Goal: Transaction & Acquisition: Purchase product/service

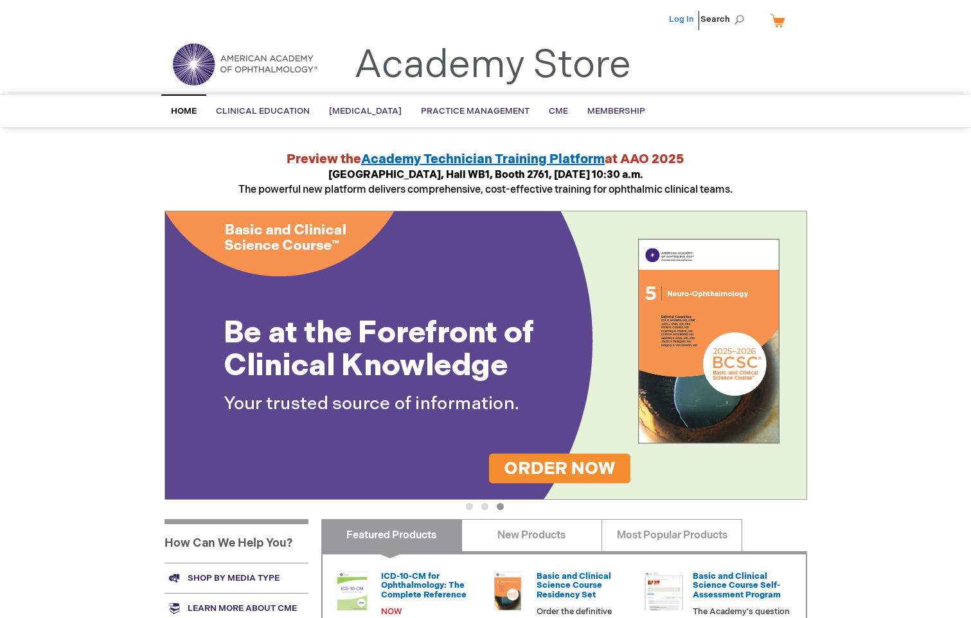
click at [674, 21] on link "Log In" at bounding box center [681, 19] width 25 height 10
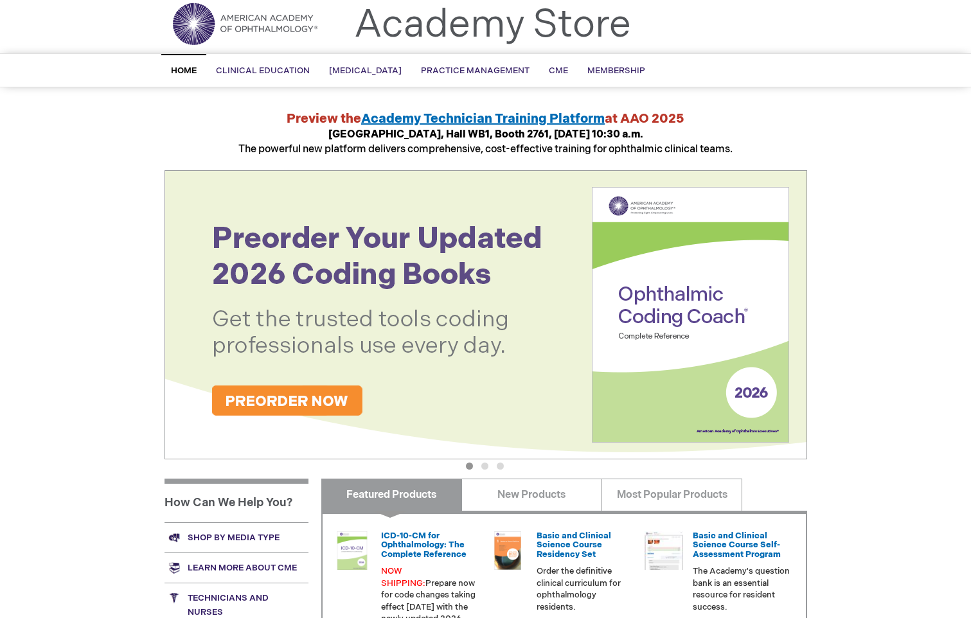
scroll to position [193, 0]
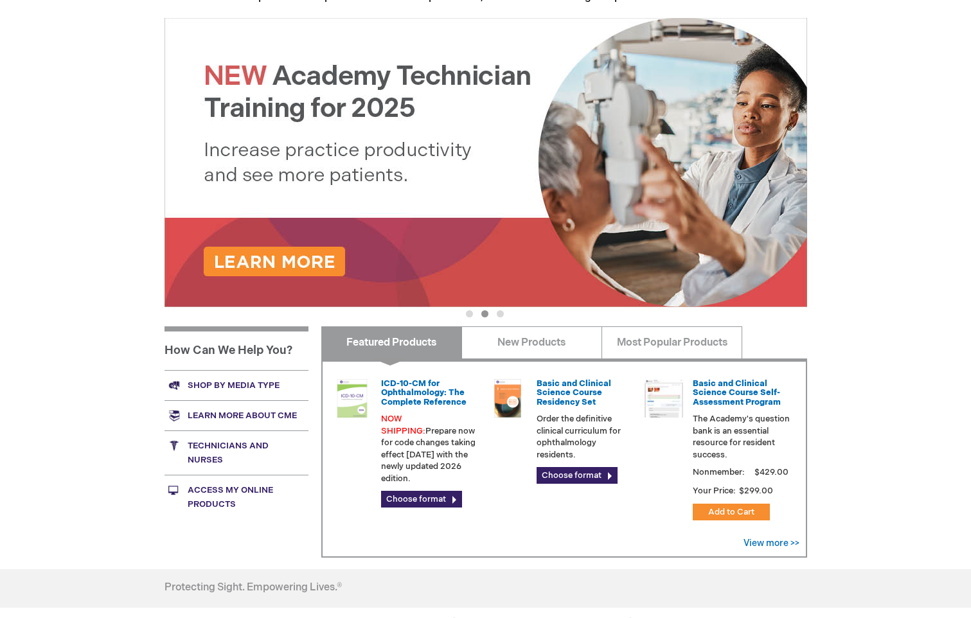
click at [380, 399] on div "ICD-10-CM for Ophthalmology: The Complete Reference NOW SHIPPING: Prepare now f…" at bounding box center [406, 443] width 146 height 129
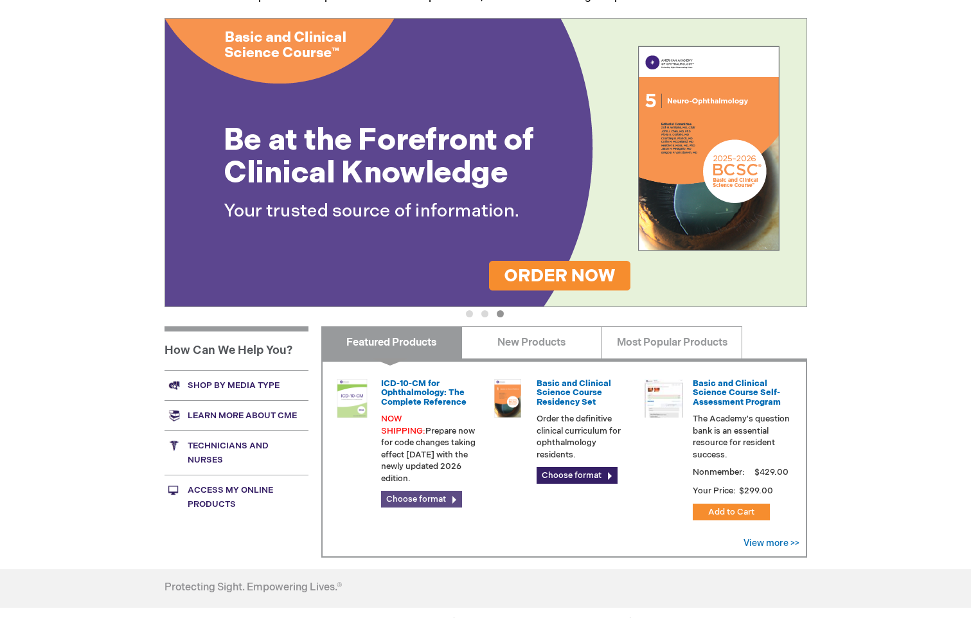
click at [414, 491] on link "Choose format" at bounding box center [421, 499] width 81 height 17
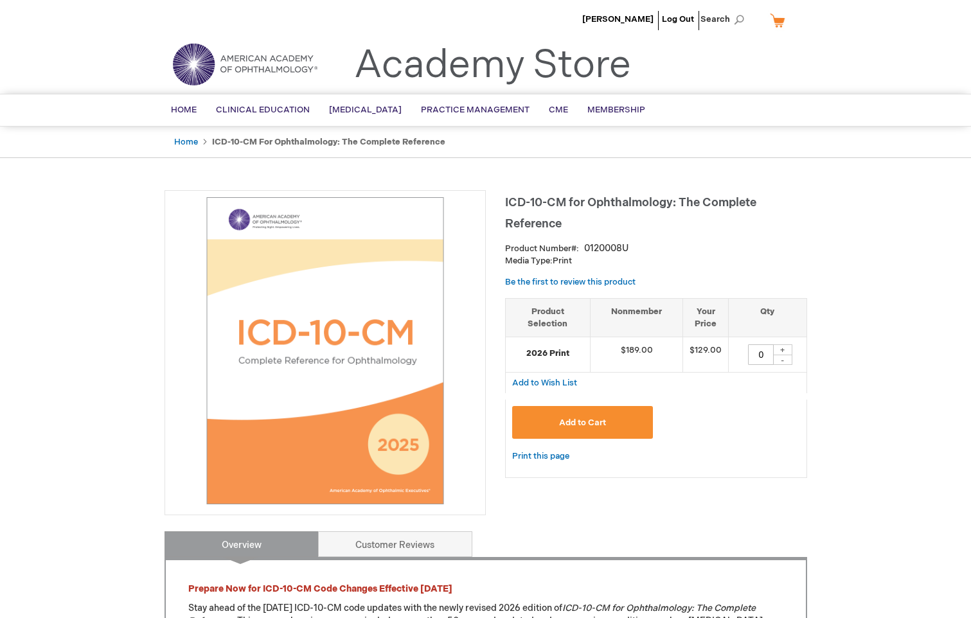
click at [781, 348] on div "+" at bounding box center [782, 349] width 19 height 11
type input "1"
click at [627, 423] on button "Add to Cart" at bounding box center [582, 422] width 141 height 33
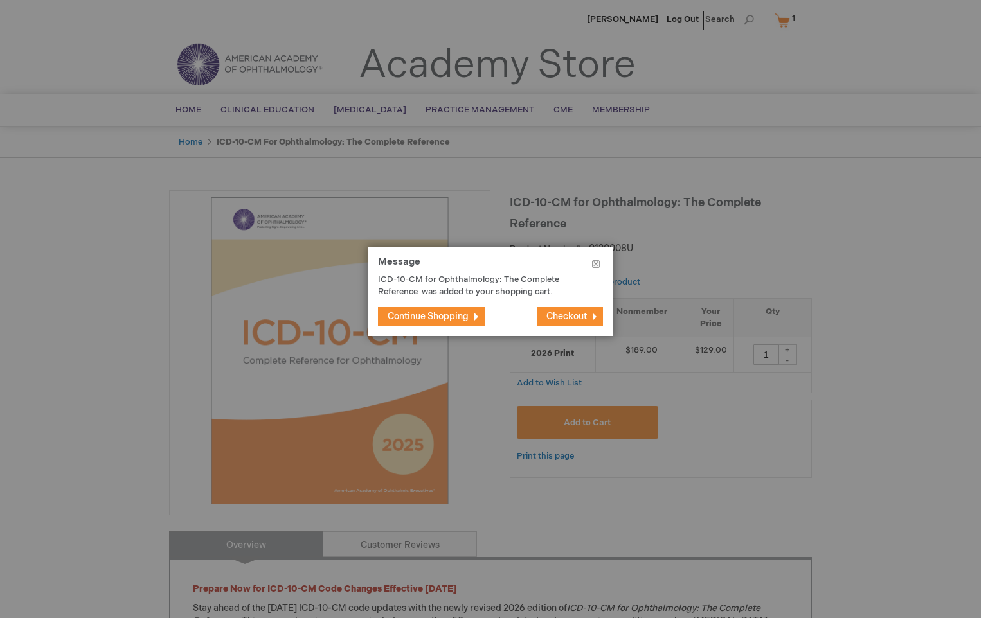
click at [416, 314] on span "Continue Shopping" at bounding box center [428, 316] width 81 height 11
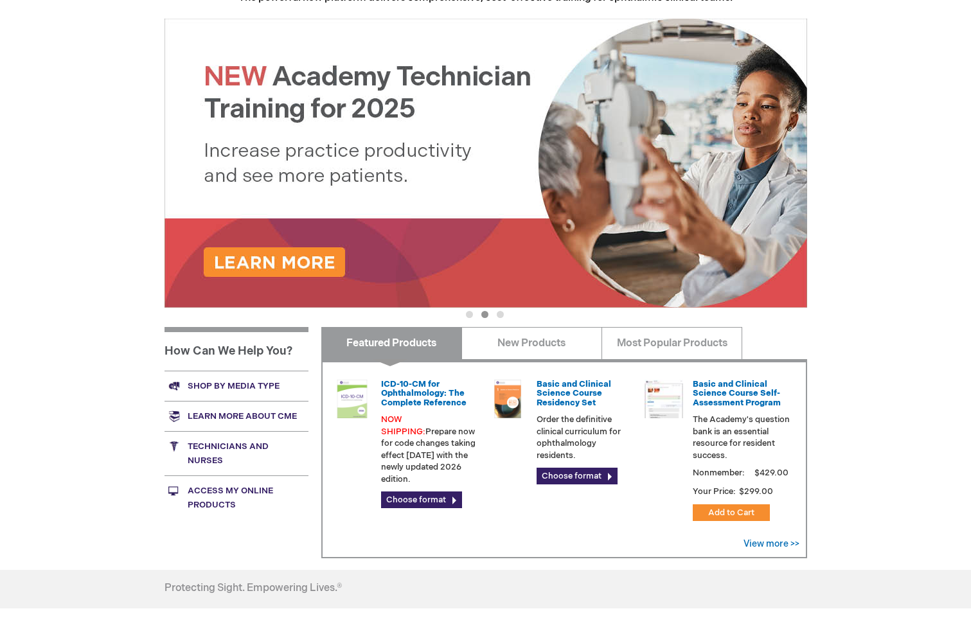
scroll to position [193, 0]
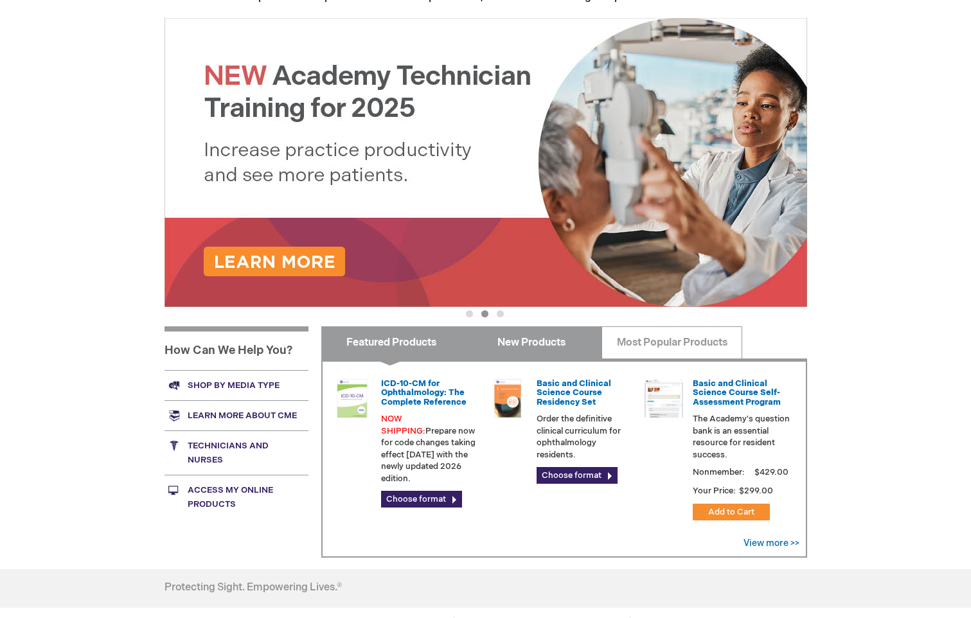
click at [537, 337] on link "New Products" at bounding box center [531, 342] width 141 height 32
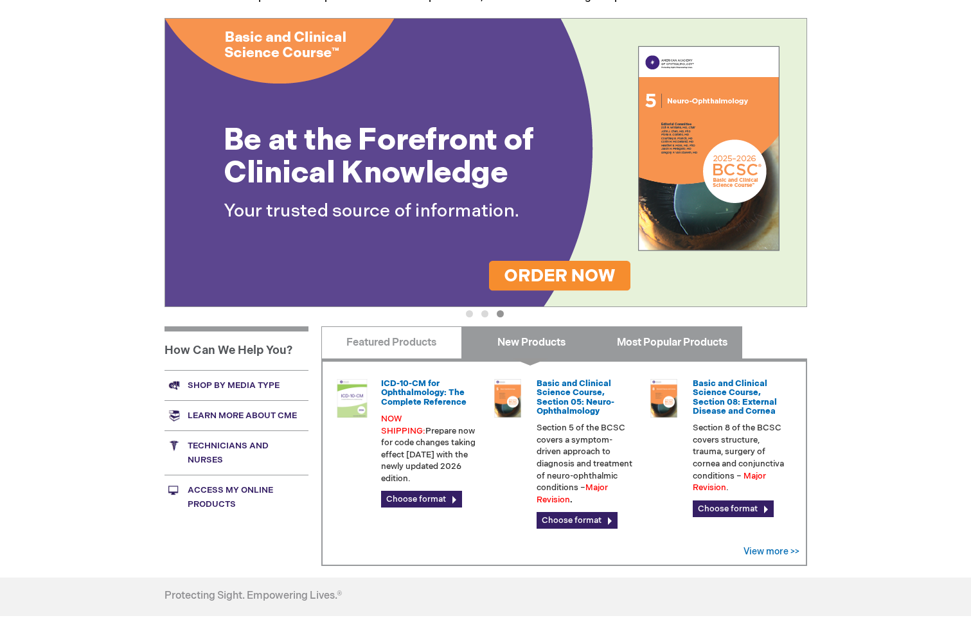
click at [668, 352] on link "Most Popular Products" at bounding box center [672, 342] width 141 height 32
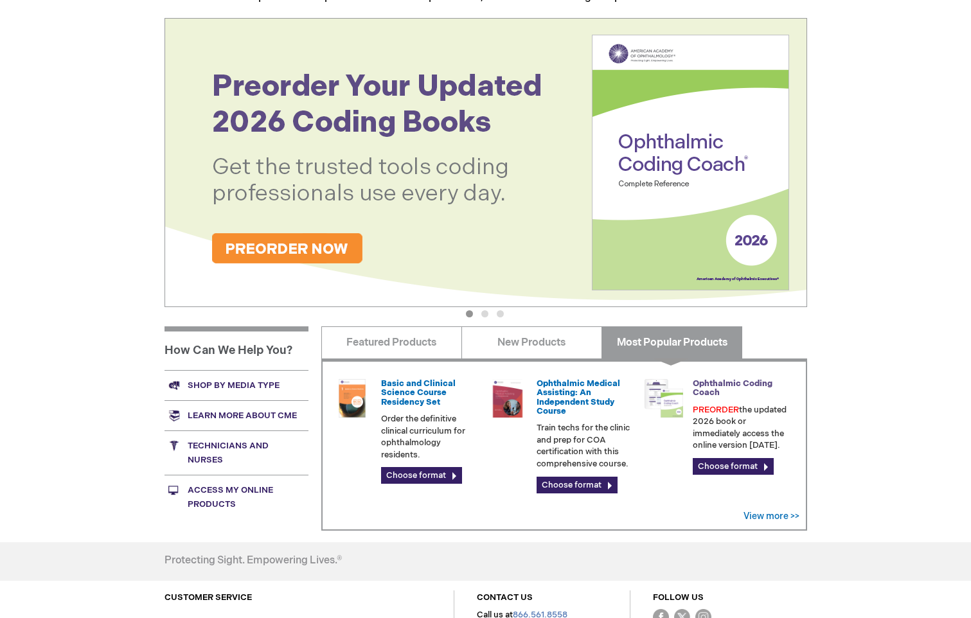
click at [732, 388] on link "Ophthalmic Coding Coach" at bounding box center [733, 388] width 80 height 19
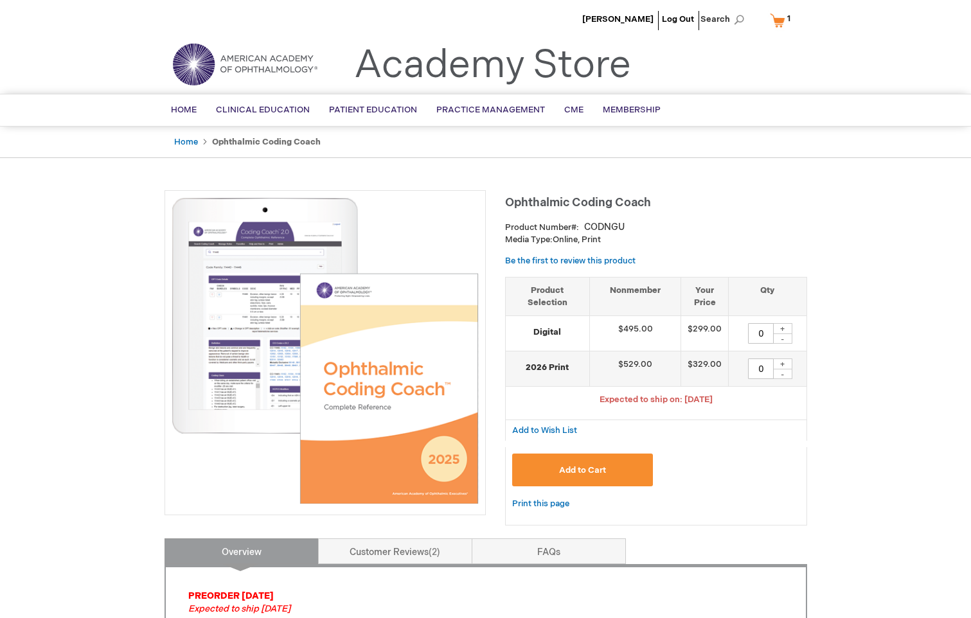
click at [787, 363] on div "+" at bounding box center [782, 364] width 19 height 11
type input "3"
click at [783, 331] on div "+" at bounding box center [782, 328] width 19 height 11
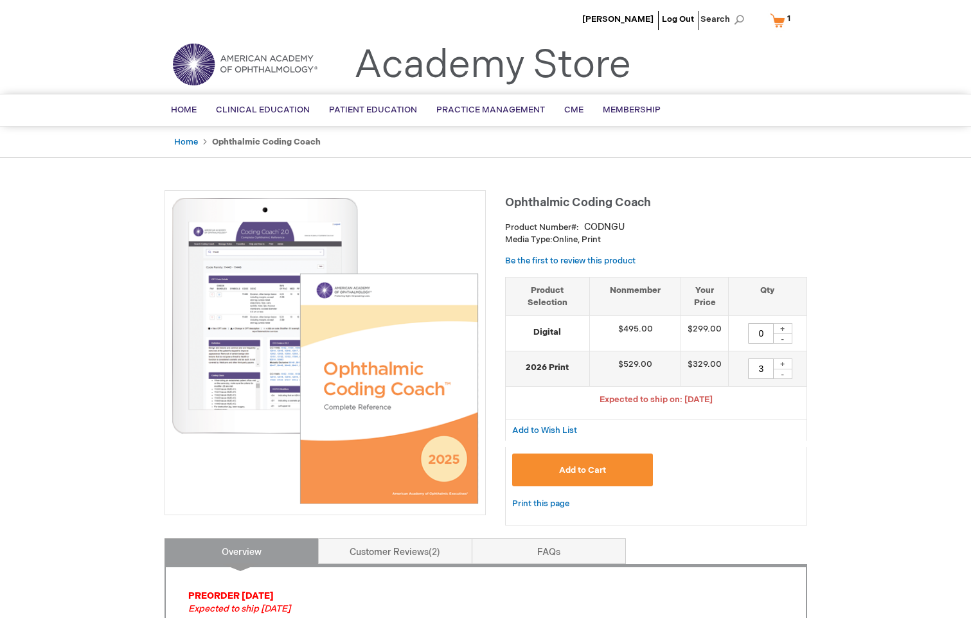
type input "1"
click at [625, 464] on button "Add to Cart" at bounding box center [582, 470] width 141 height 33
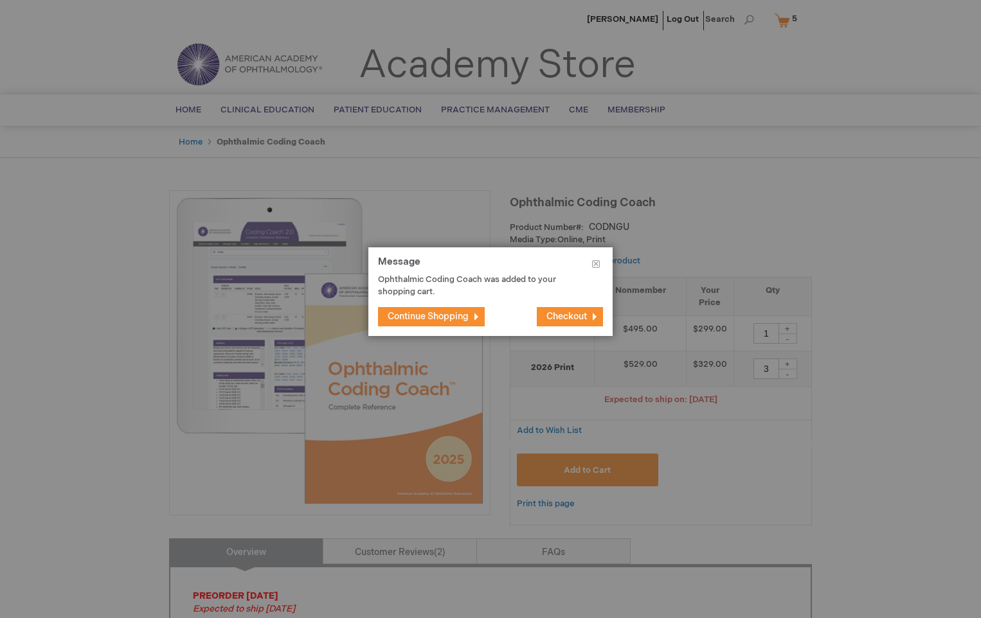
click at [551, 317] on span "Checkout" at bounding box center [566, 316] width 40 height 11
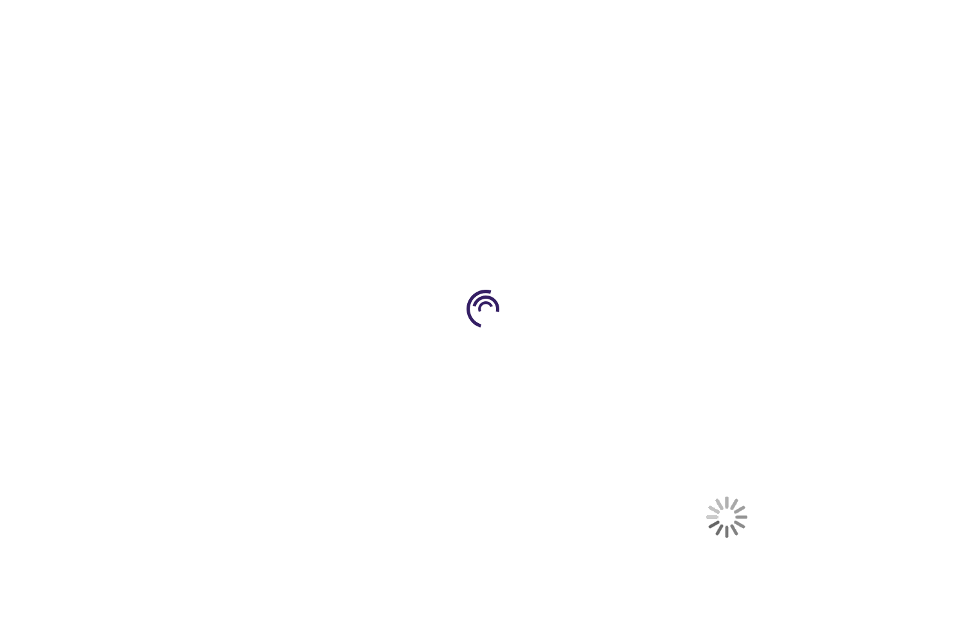
select select "US"
select select "57"
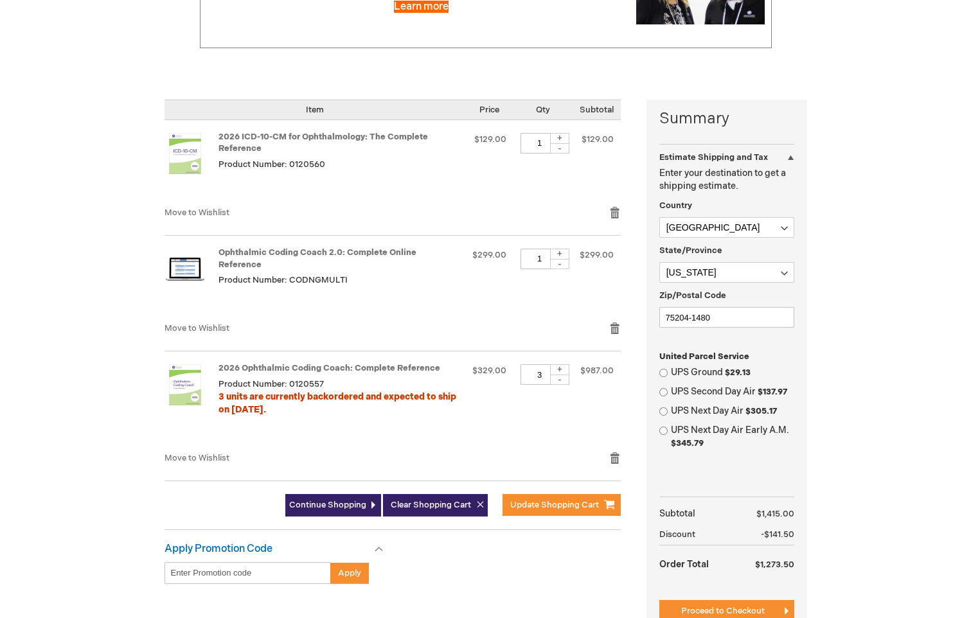
scroll to position [257, 0]
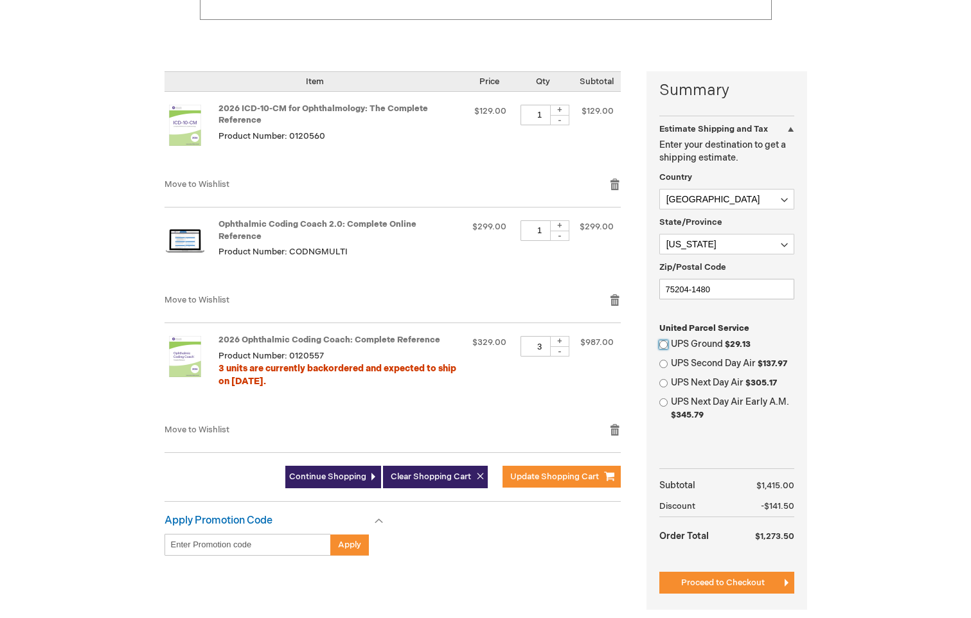
click at [665, 344] on input "UPS Ground $29.13" at bounding box center [663, 345] width 8 height 8
radio input "true"
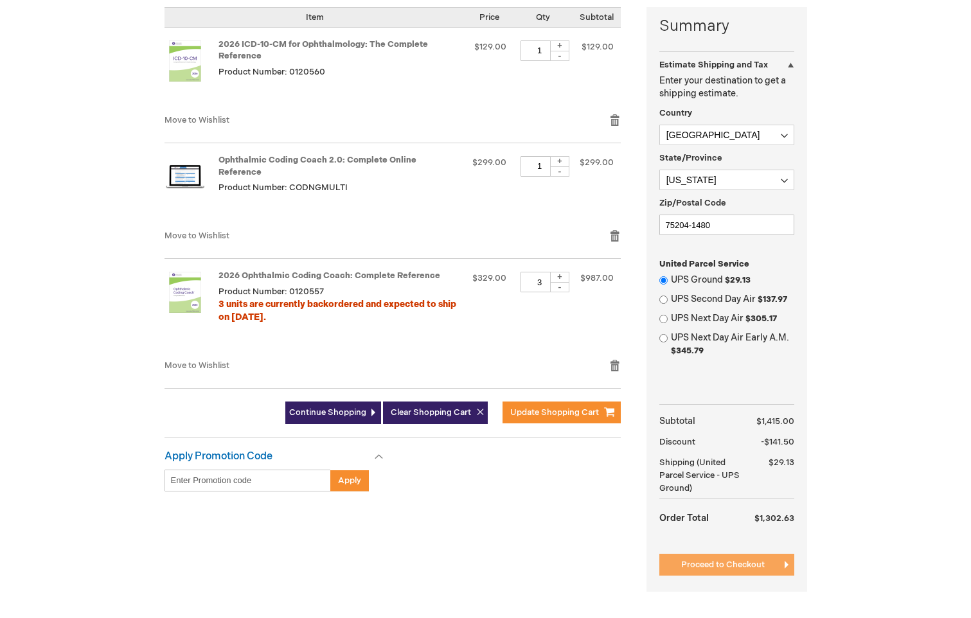
click at [736, 564] on span "Proceed to Checkout" at bounding box center [723, 565] width 84 height 10
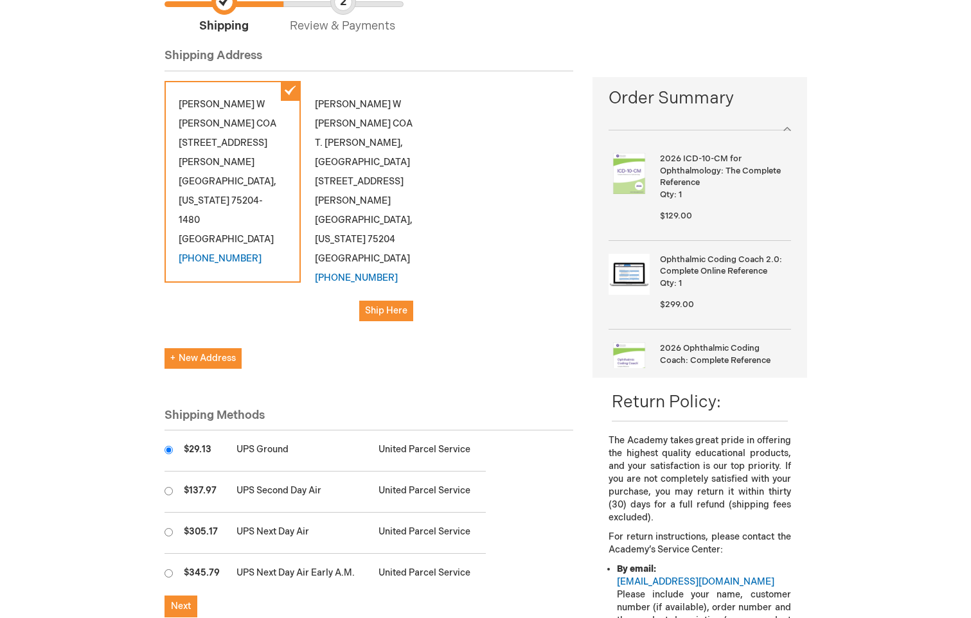
scroll to position [64, 0]
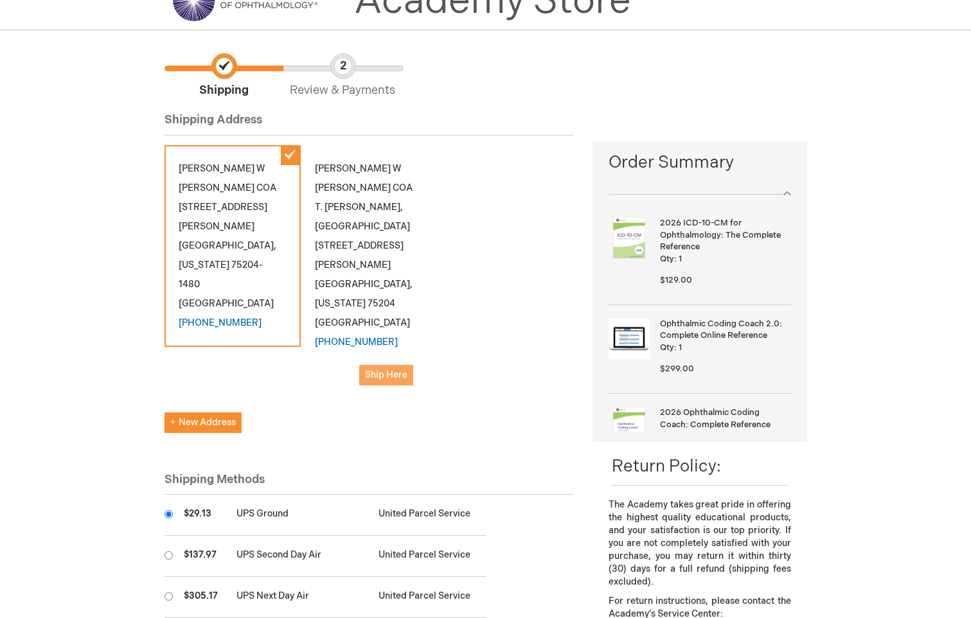
click at [381, 370] on span "Ship Here" at bounding box center [386, 375] width 42 height 11
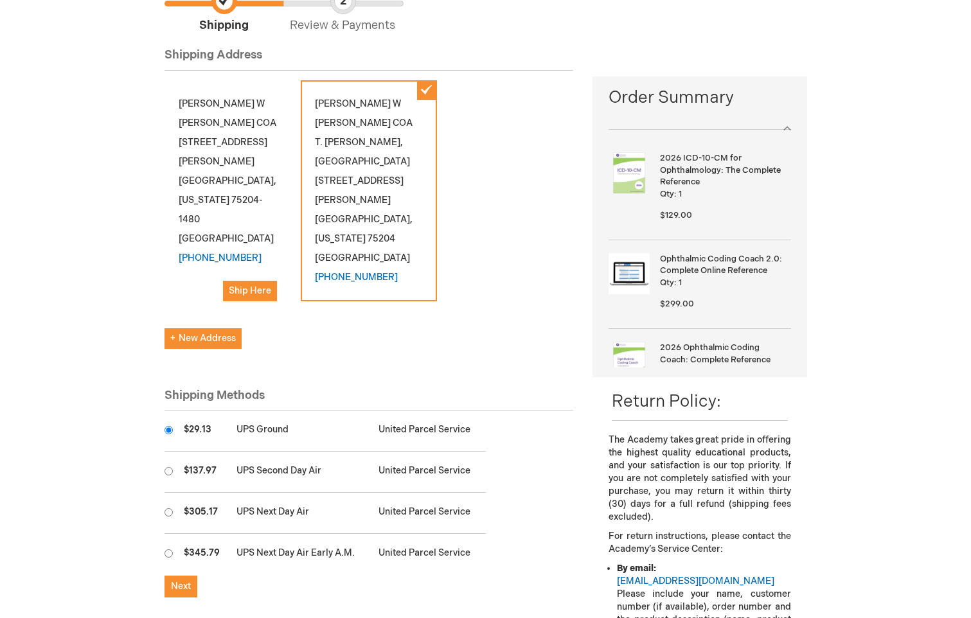
scroll to position [129, 0]
click at [207, 205] on div "Mary W Shellenberger COA 3535 Travis St #170 Dallas , Texas 75204-1480 United S…" at bounding box center [233, 198] width 136 height 235
click at [426, 96] on div "Mary W Shellenberger COA T. Jeff Russell, MD PA 2801 Lemmon Avenue W #310 Dalla…" at bounding box center [369, 191] width 136 height 221
click at [425, 90] on div "Mary W Shellenberger COA T. Jeff Russell, MD PA 2801 Lemmon Avenue W #310 Dalla…" at bounding box center [369, 191] width 136 height 221
click at [203, 127] on div "Mary W Shellenberger COA 3535 Travis St #170 Dallas , Texas 75204-1480 United S…" at bounding box center [233, 198] width 136 height 235
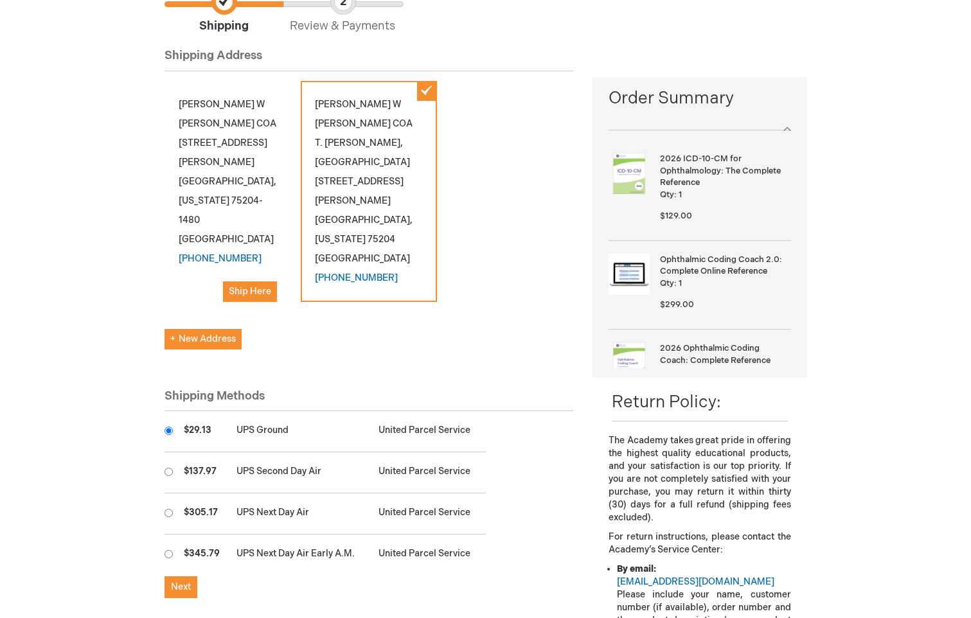
click at [214, 211] on div "Mary W Shellenberger COA 3535 Travis St #170 Dallas , Texas 75204-1480 United S…" at bounding box center [233, 198] width 136 height 235
click at [249, 286] on span "Ship Here" at bounding box center [250, 291] width 42 height 11
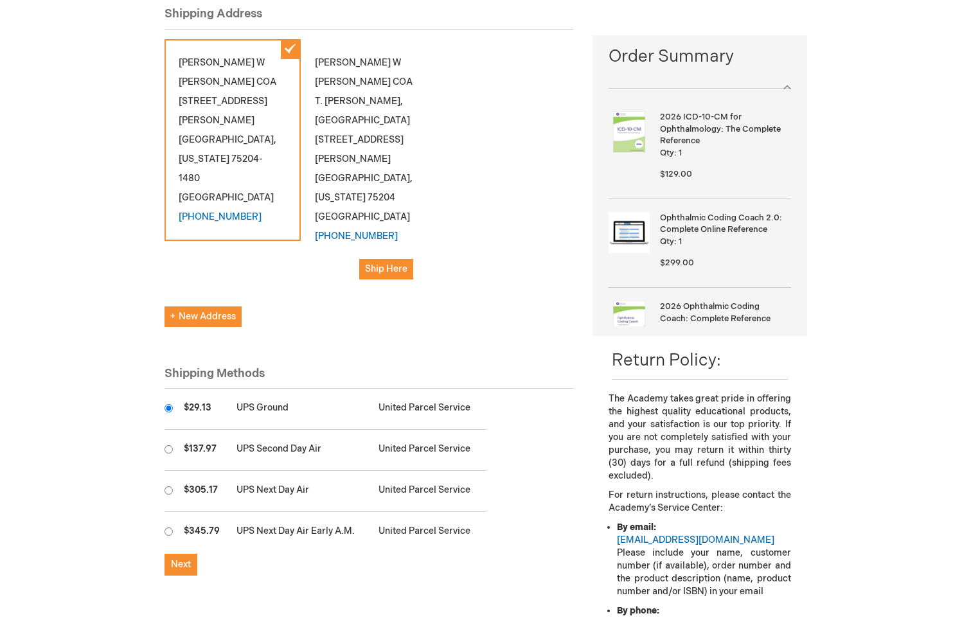
scroll to position [193, 0]
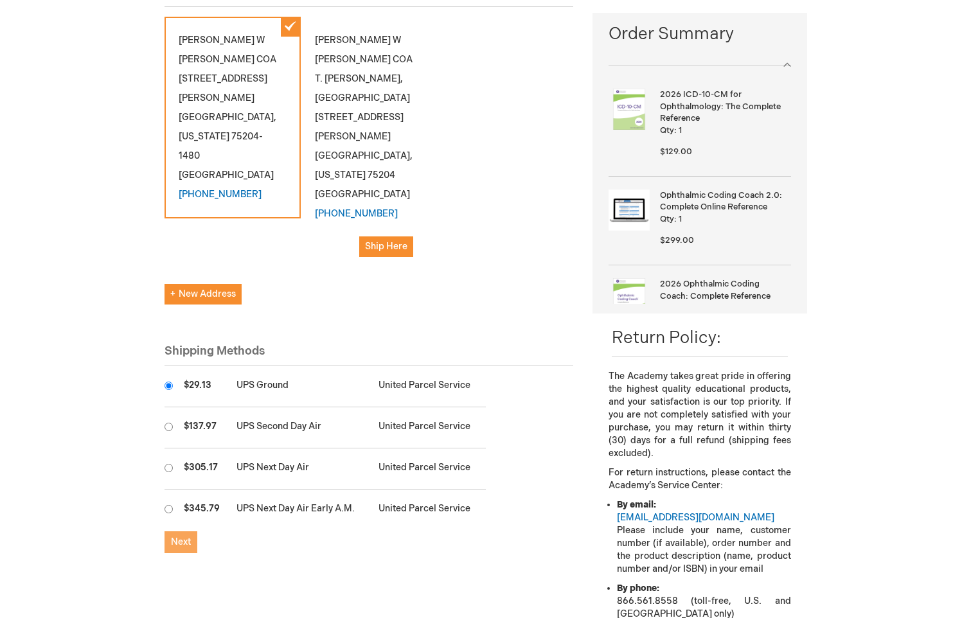
click at [181, 537] on span "Next" at bounding box center [181, 542] width 20 height 11
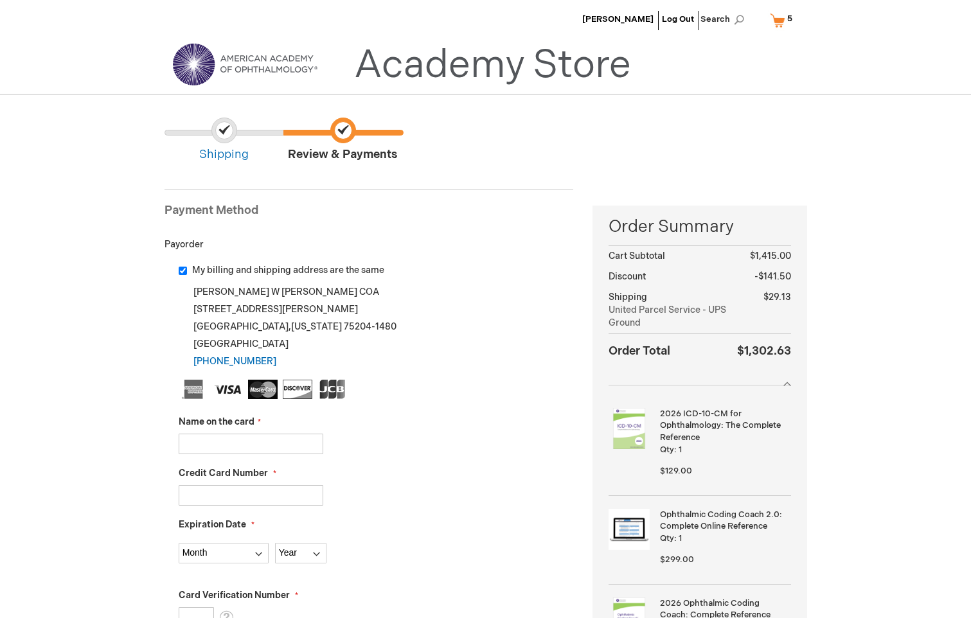
click at [235, 442] on input "Name on the card" at bounding box center [251, 444] width 145 height 21
type input "TJ RUSSELL"
click at [256, 498] on input "Credit Card Number" at bounding box center [251, 495] width 145 height 21
type input "5254750037197276"
click at [248, 556] on select "Month 01 - January 02 - February 03 - March 04 - April 05 - May 06 - June 07 - …" at bounding box center [224, 553] width 90 height 21
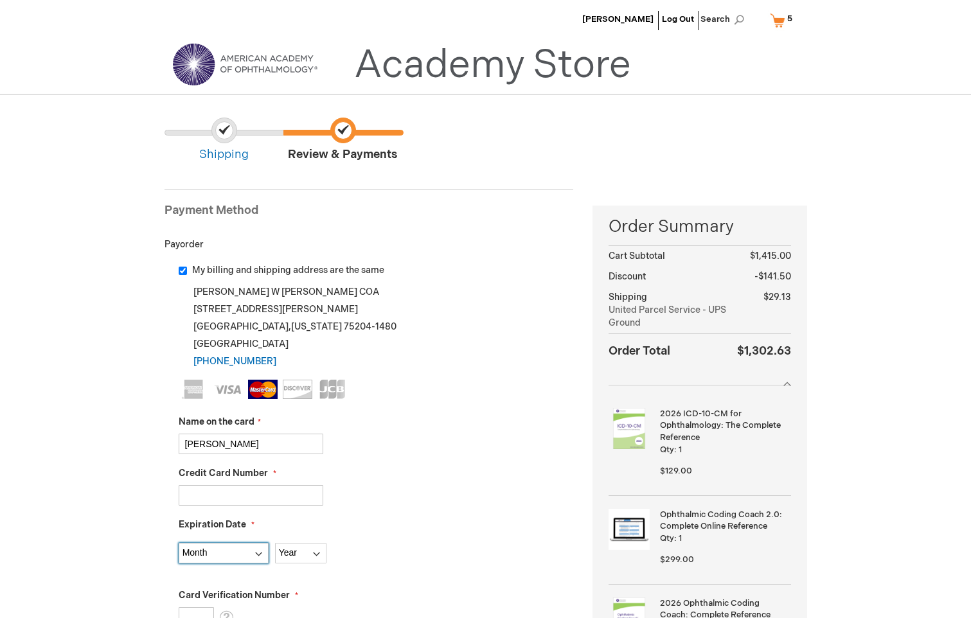
select select "12"
click at [179, 543] on select "Month 01 - January 02 - February 03 - March 04 - April 05 - May 06 - June 07 - …" at bounding box center [224, 553] width 90 height 21
click at [297, 554] on select "Year 2025 2026 2027 2028 2029 2030 2031 2032 2033 2034 2035" at bounding box center [300, 553] width 51 height 21
select select "2026"
click at [275, 543] on select "Year 2025 2026 2027 2028 2029 2030 2031 2032 2033 2034 2035" at bounding box center [300, 553] width 51 height 21
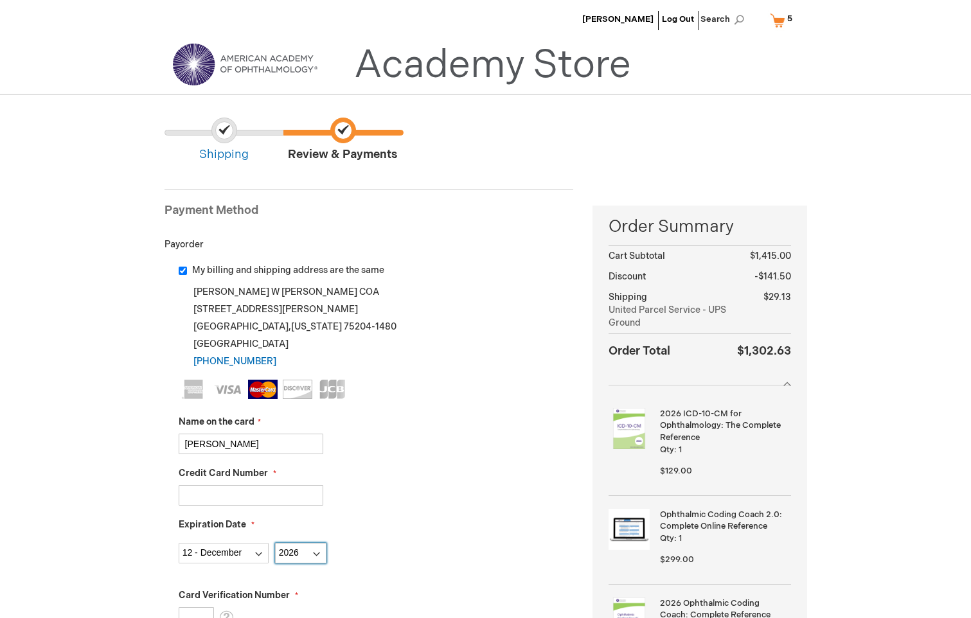
scroll to position [64, 0]
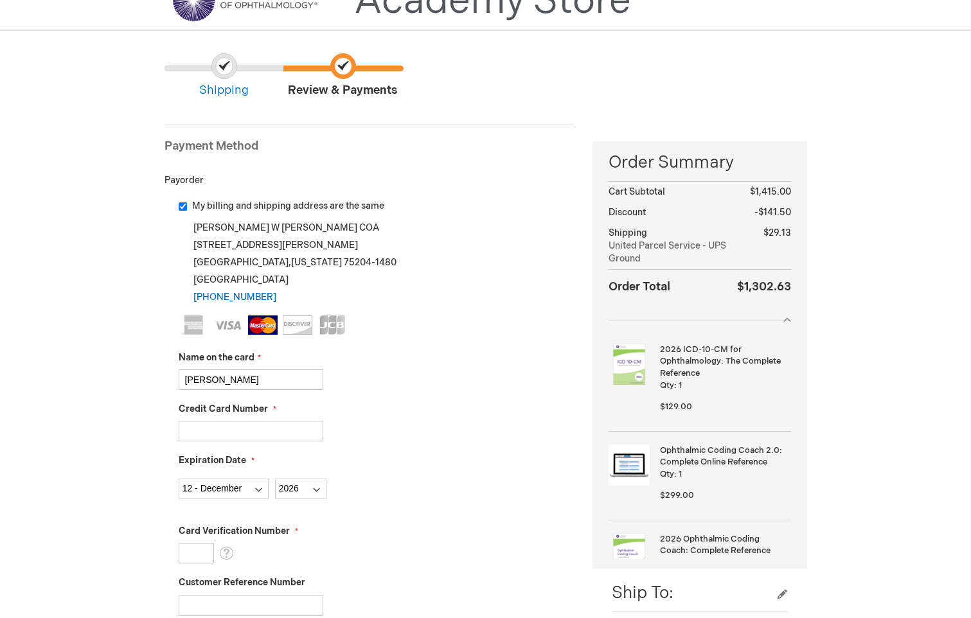
click at [199, 553] on input "Card Verification Number" at bounding box center [196, 553] width 35 height 21
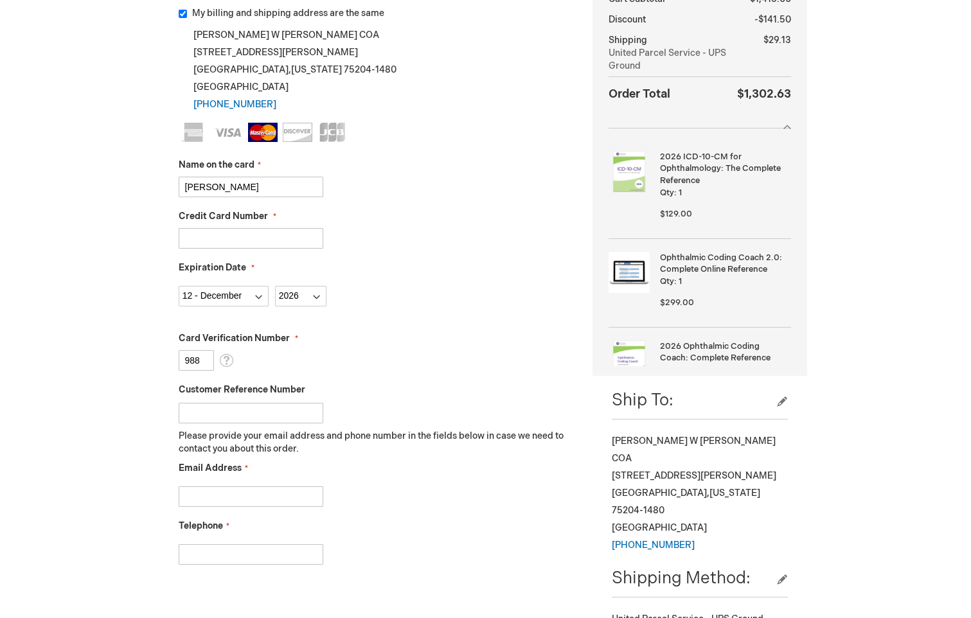
scroll to position [321, 0]
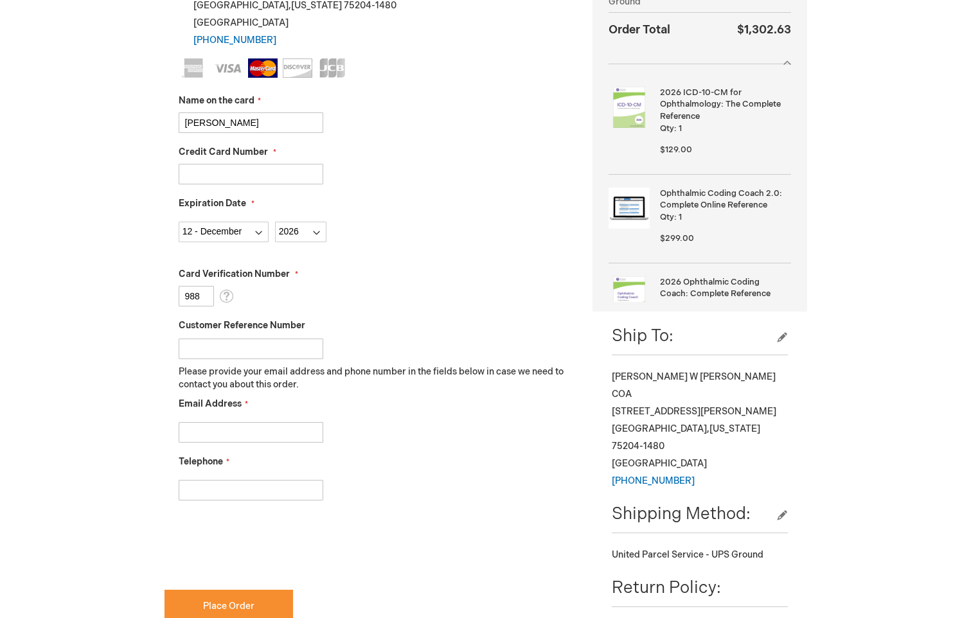
type input "988"
click at [253, 487] on input "Telephone" at bounding box center [251, 490] width 145 height 21
type input "2147097579"
type input "cindy_mtz34@yahoo.com"
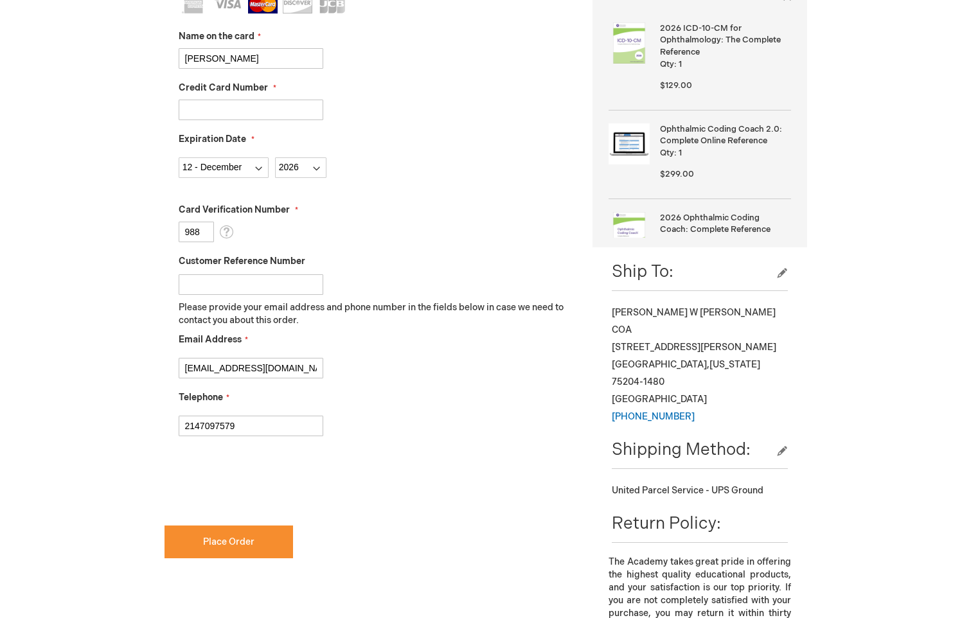
checkbox input "true"
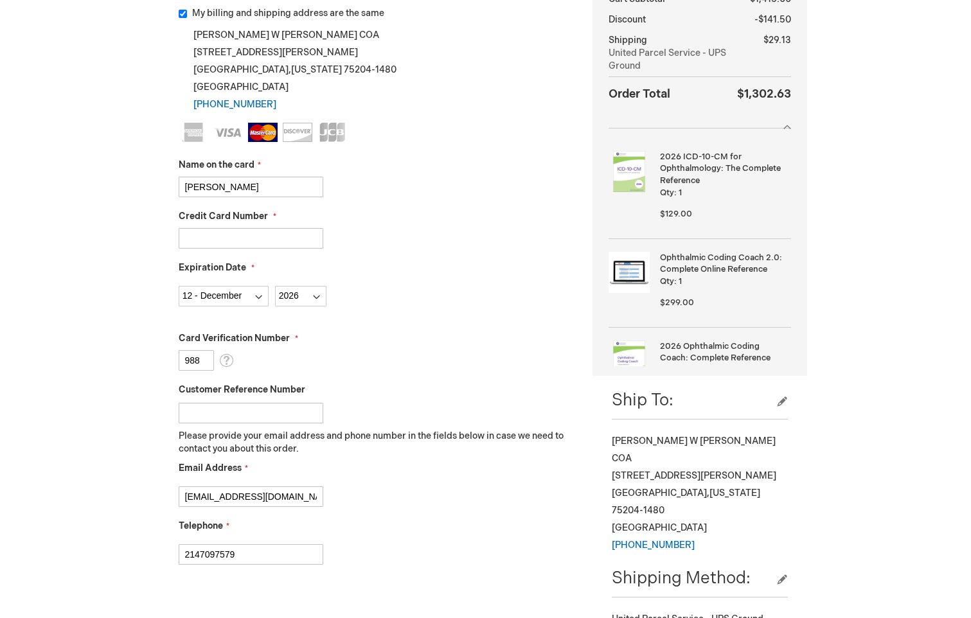
scroll to position [450, 0]
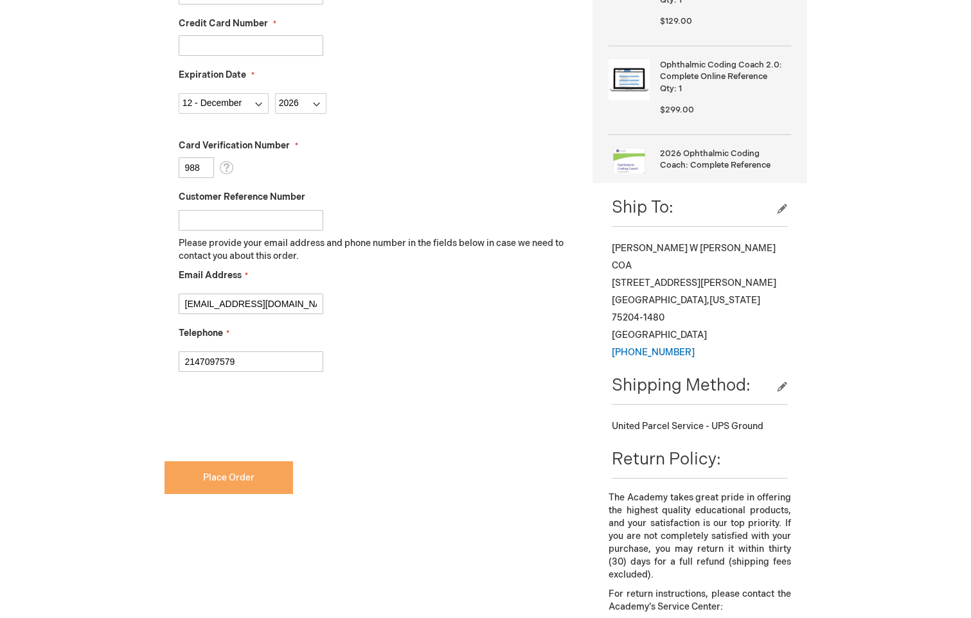
click at [255, 478] on button "Place Order" at bounding box center [229, 477] width 129 height 33
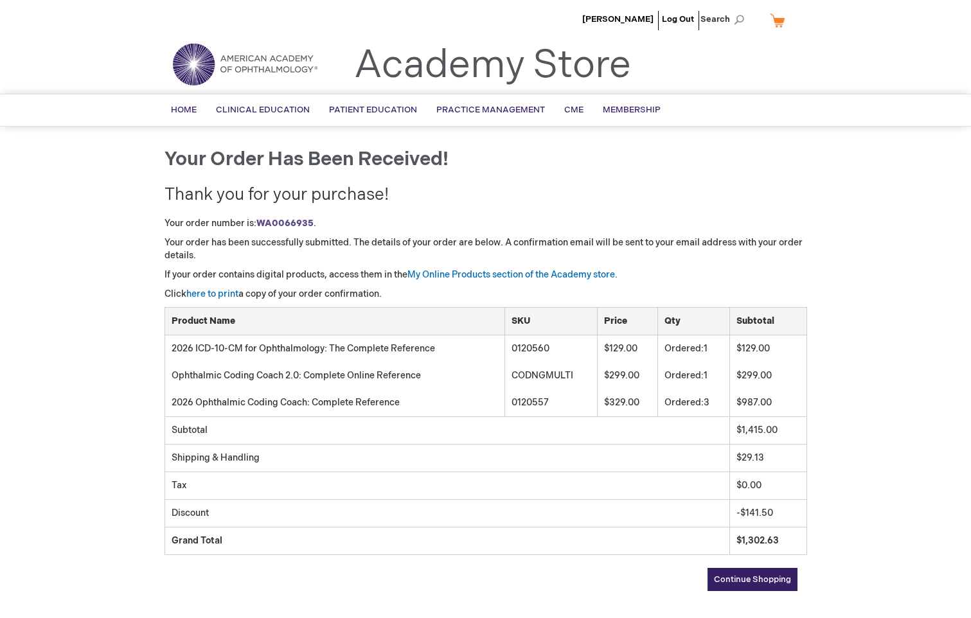
drag, startPoint x: 523, startPoint y: 186, endPoint x: 472, endPoint y: 174, distance: 52.8
click at [472, 174] on div "Your order has been received! Thank you for your purchase! Your order number is…" at bounding box center [486, 383] width 643 height 468
click at [210, 290] on link "here to print" at bounding box center [212, 294] width 52 height 11
